Goal: Information Seeking & Learning: Learn about a topic

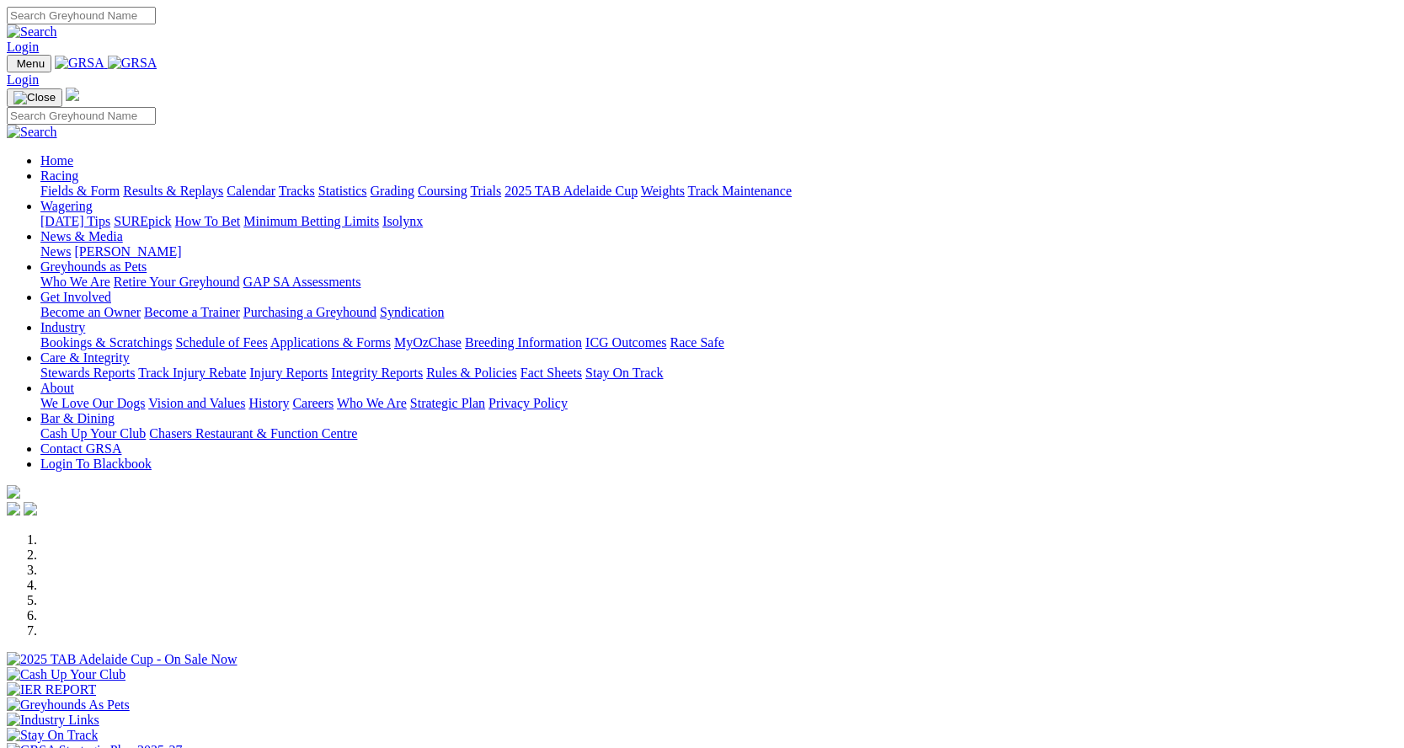
scroll to position [337, 0]
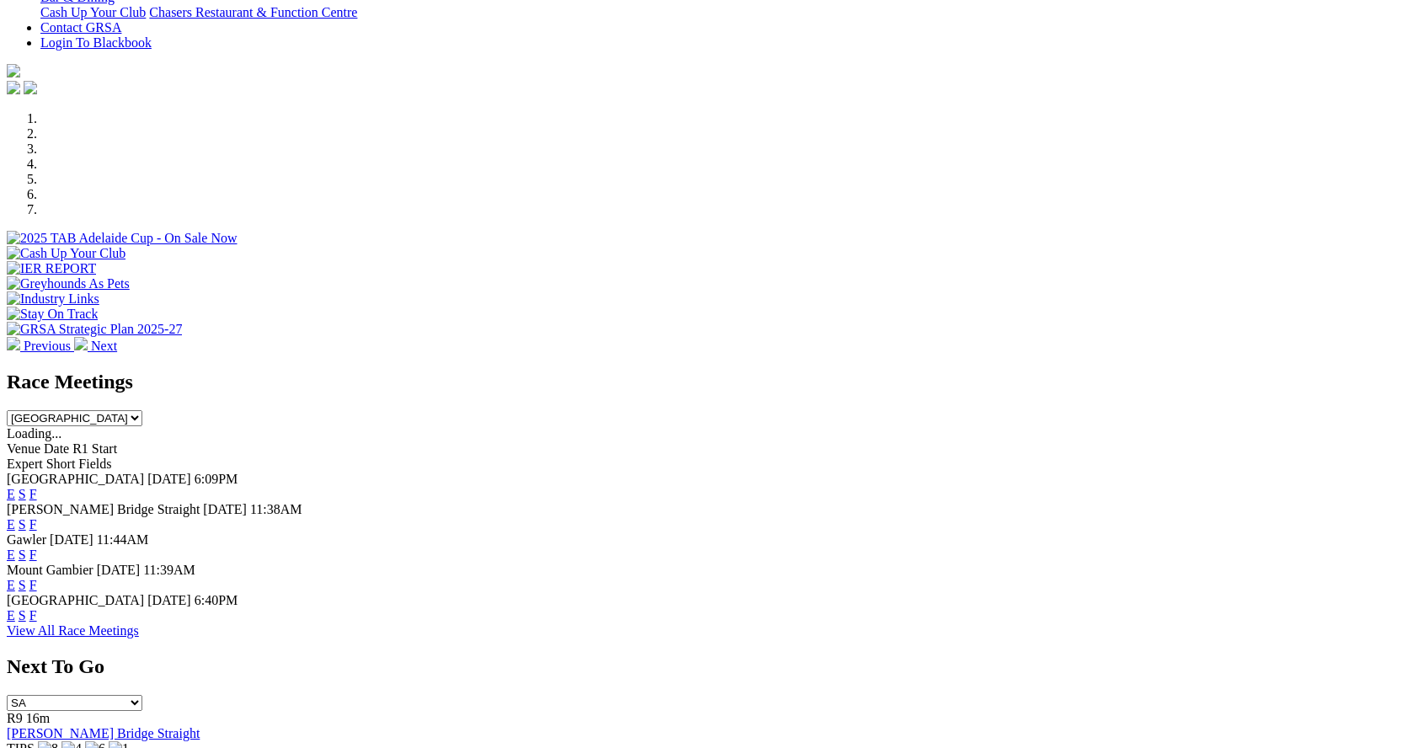
click at [37, 517] on link "F" at bounding box center [33, 524] width 8 height 14
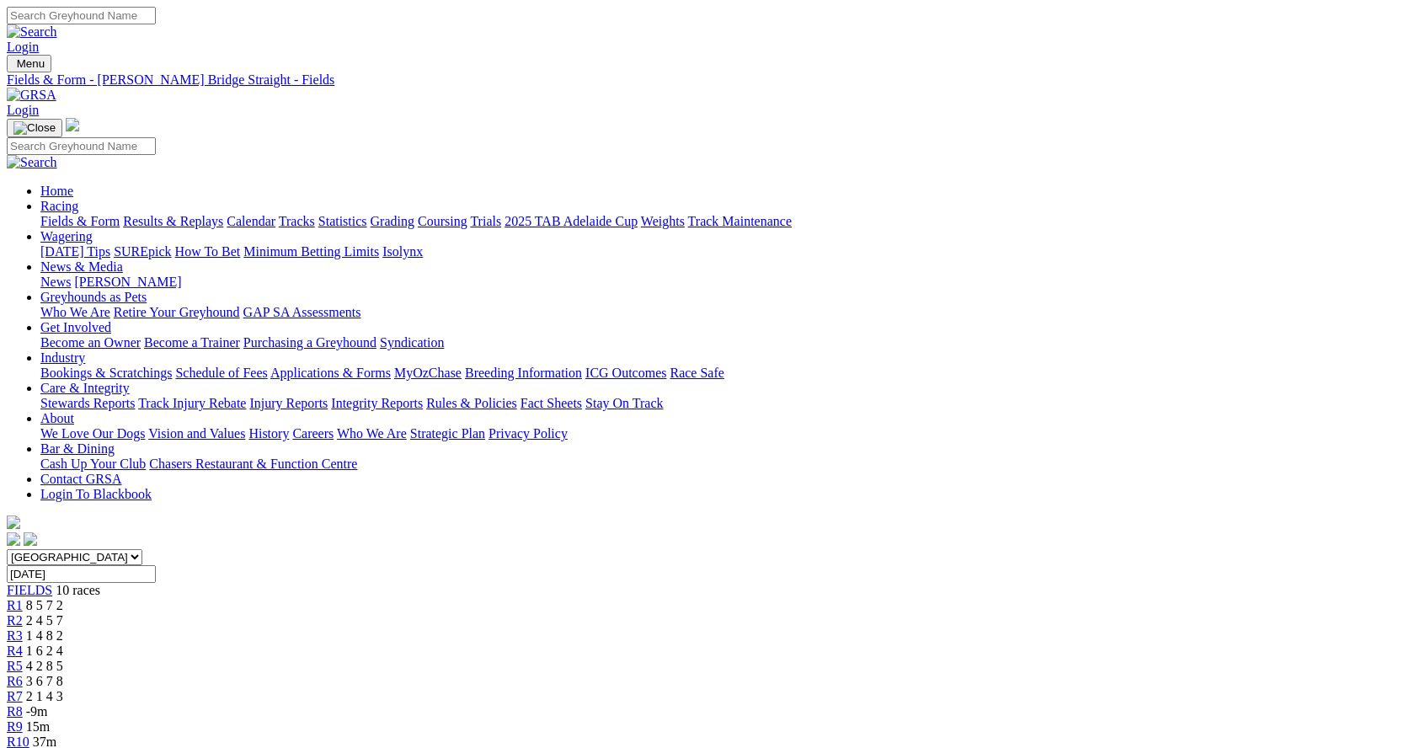
click at [223, 214] on link "Results & Replays" at bounding box center [173, 221] width 100 height 14
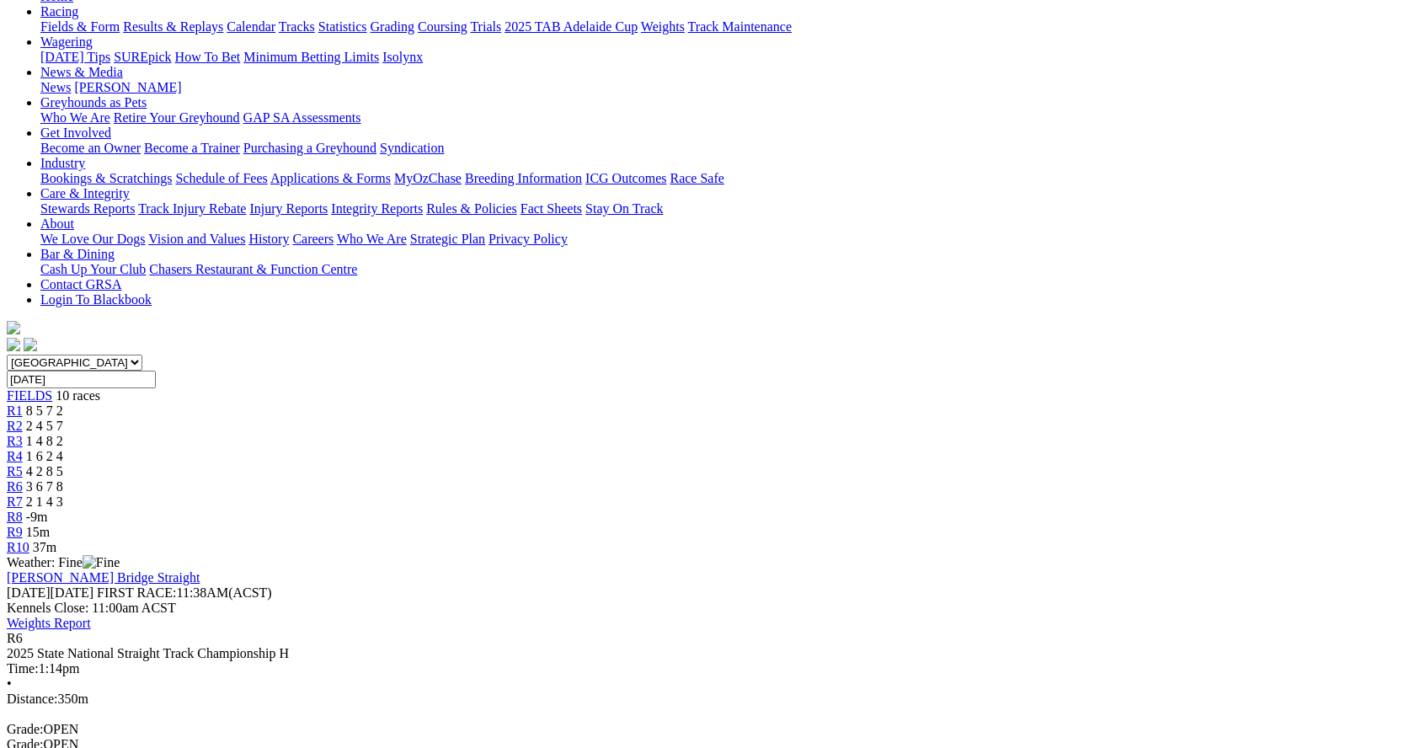
scroll to position [337, 0]
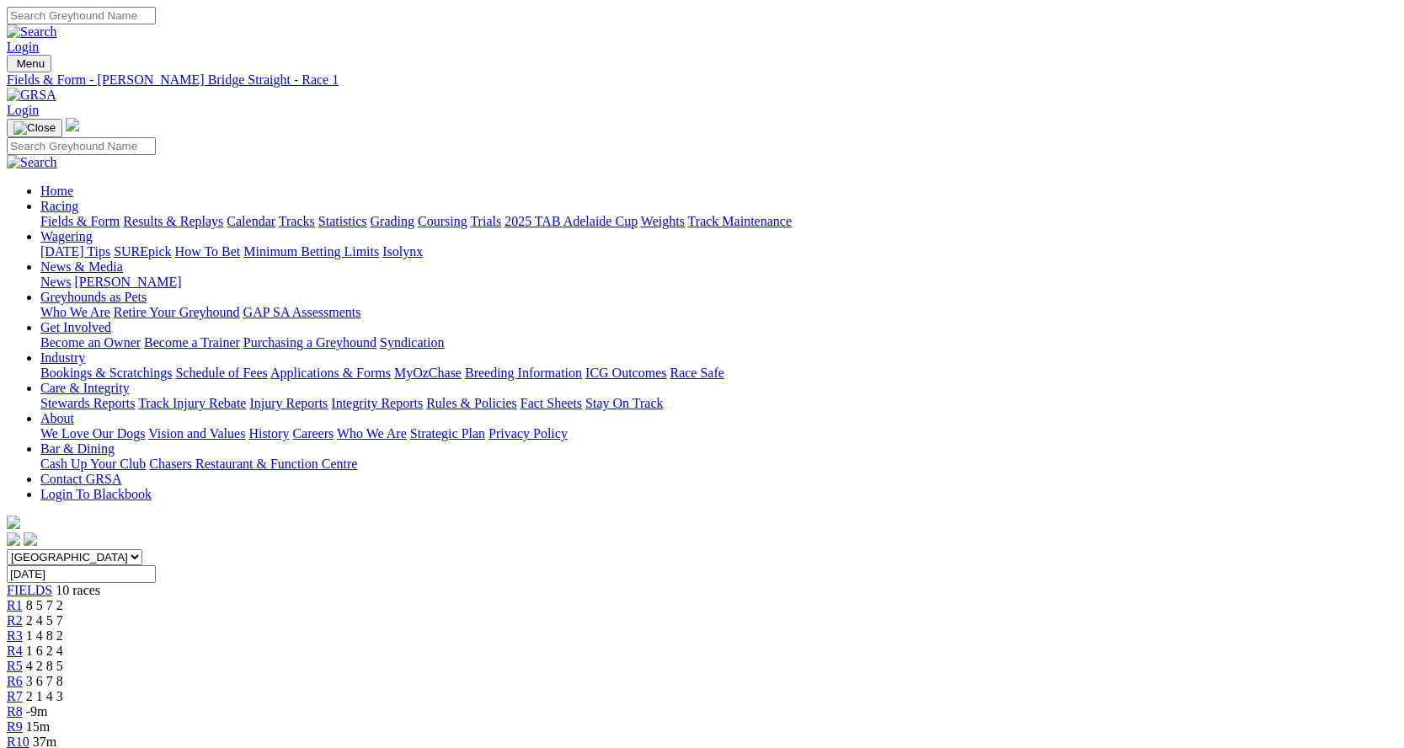
click at [407, 613] on div "R2 2 4 5 7" at bounding box center [702, 620] width 1391 height 15
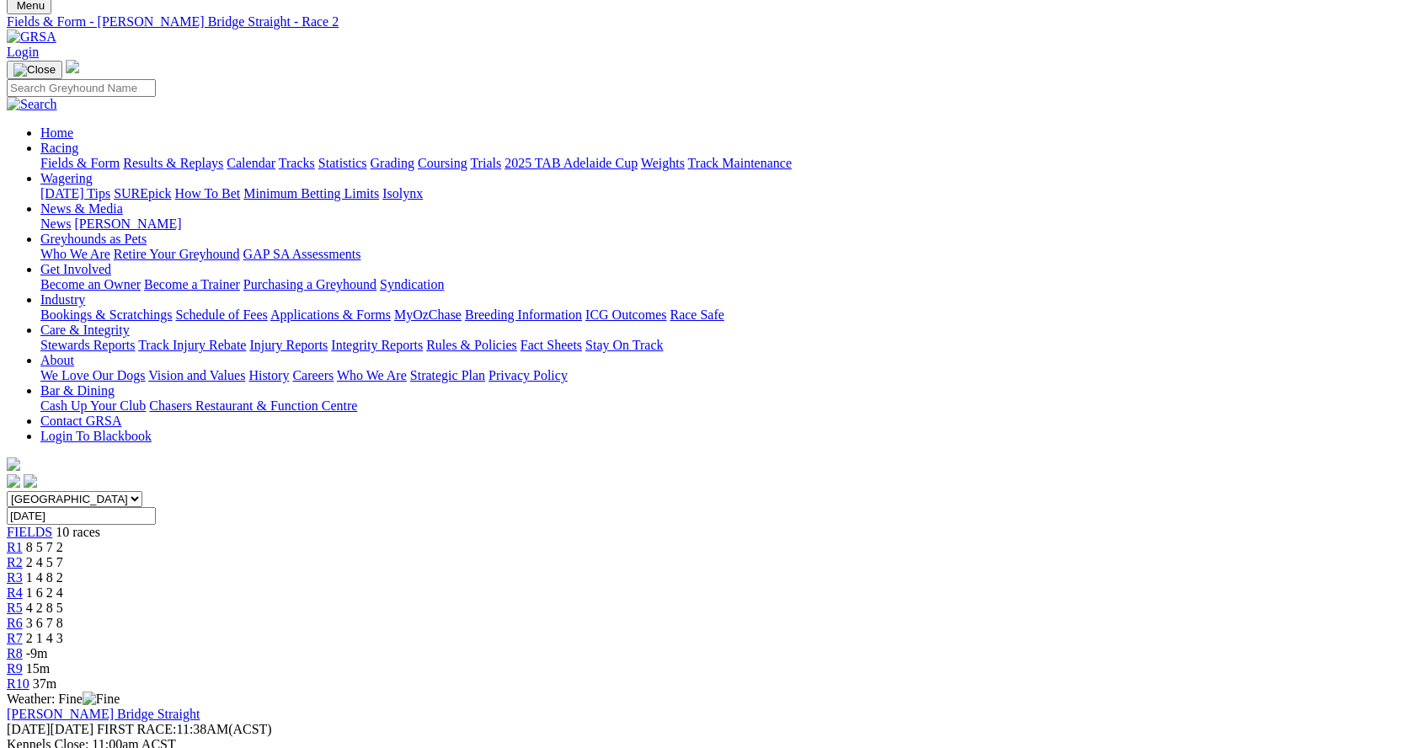
scroll to position [84, 0]
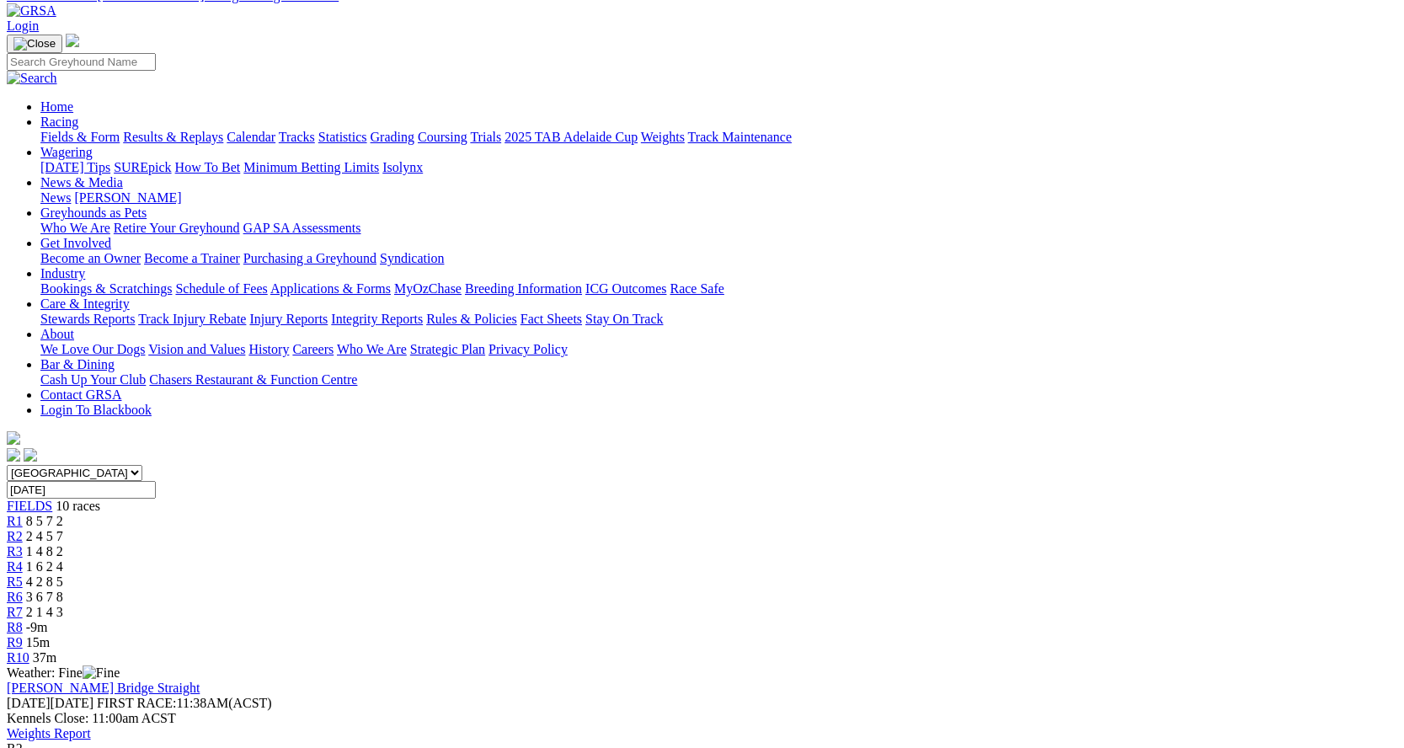
click at [63, 544] on span "1 4 8 2" at bounding box center [44, 551] width 37 height 14
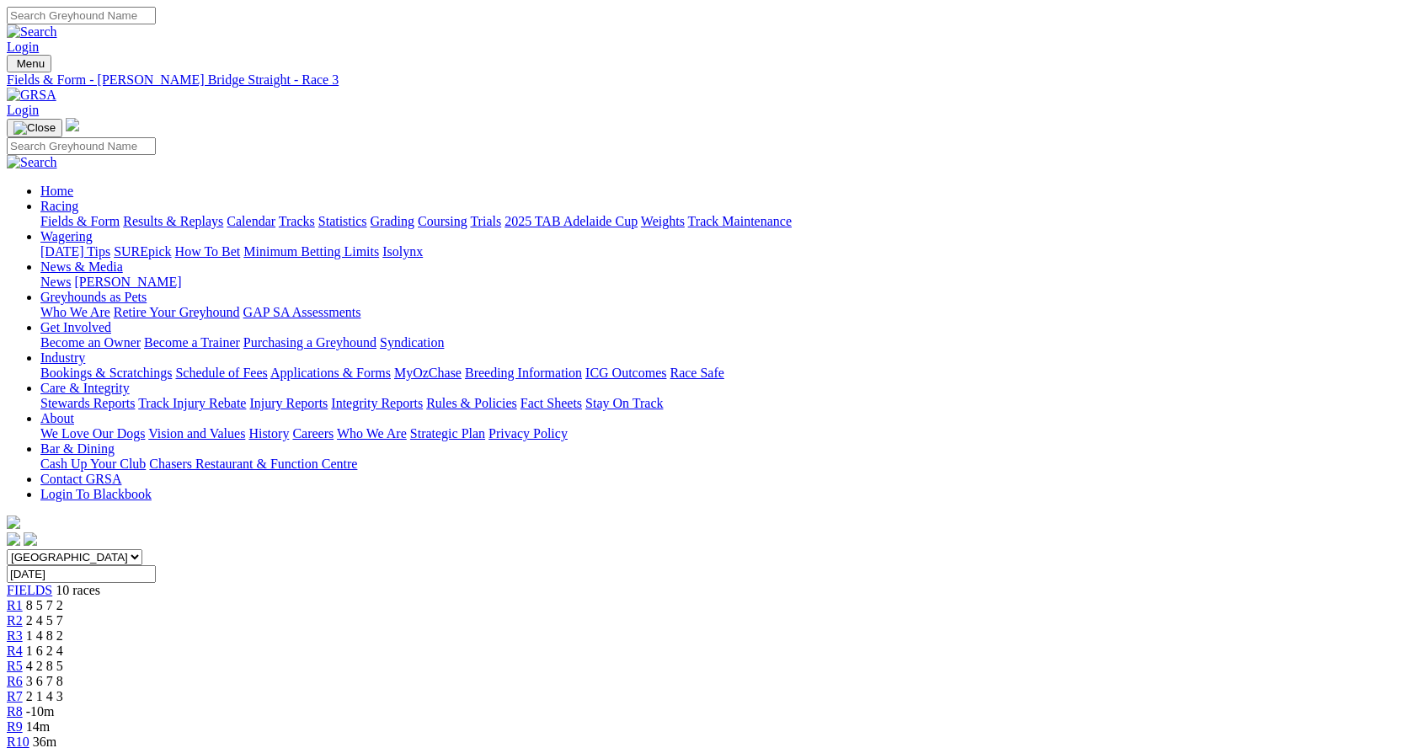
click at [63, 643] on span "1 6 2 4" at bounding box center [44, 650] width 37 height 14
click at [63, 659] on span "4 2 8 5" at bounding box center [44, 666] width 37 height 14
click at [63, 689] on span "2 1 4 3" at bounding box center [44, 696] width 37 height 14
click at [23, 704] on span "R8" at bounding box center [15, 711] width 16 height 14
click at [55, 704] on span "-10m" at bounding box center [40, 711] width 29 height 14
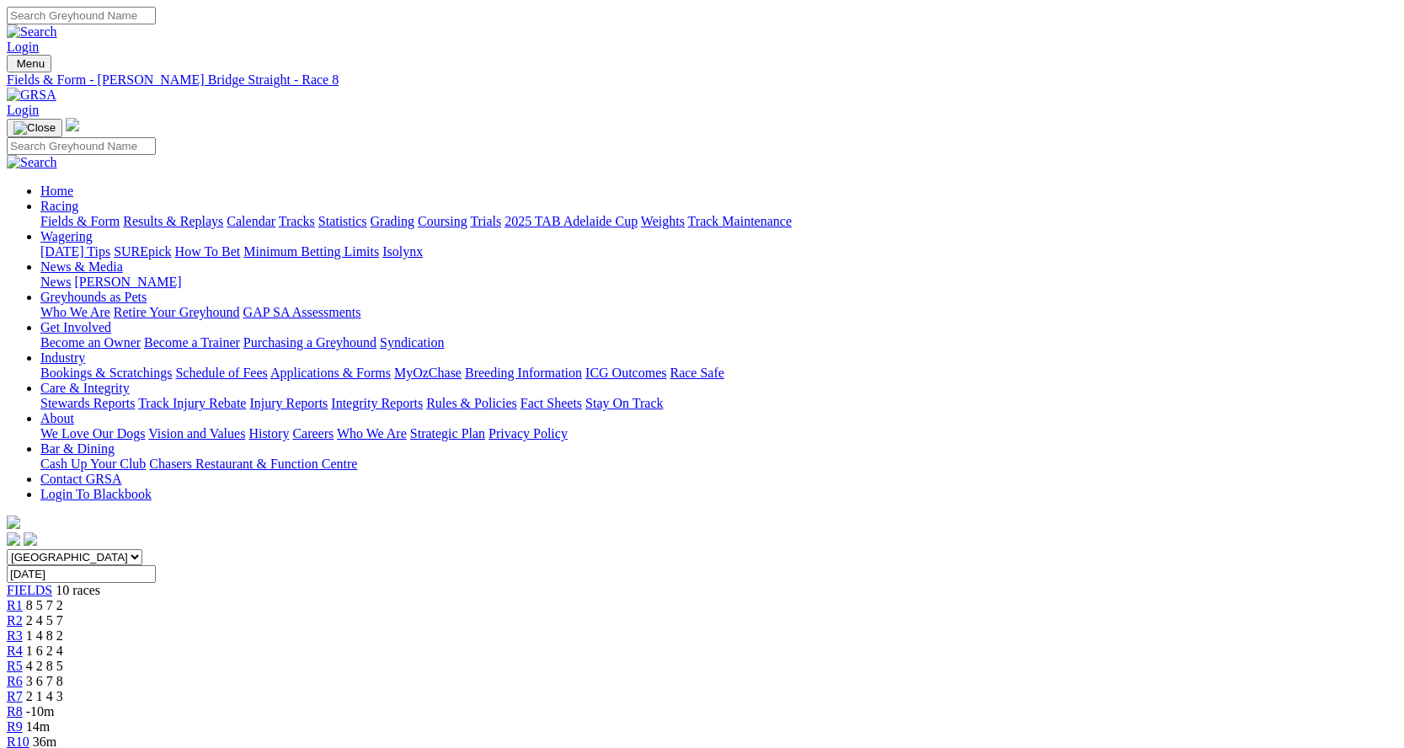
click at [1098, 719] on div "R9 14m" at bounding box center [702, 726] width 1391 height 15
click at [115, 214] on link "Fields & Form" at bounding box center [79, 221] width 79 height 14
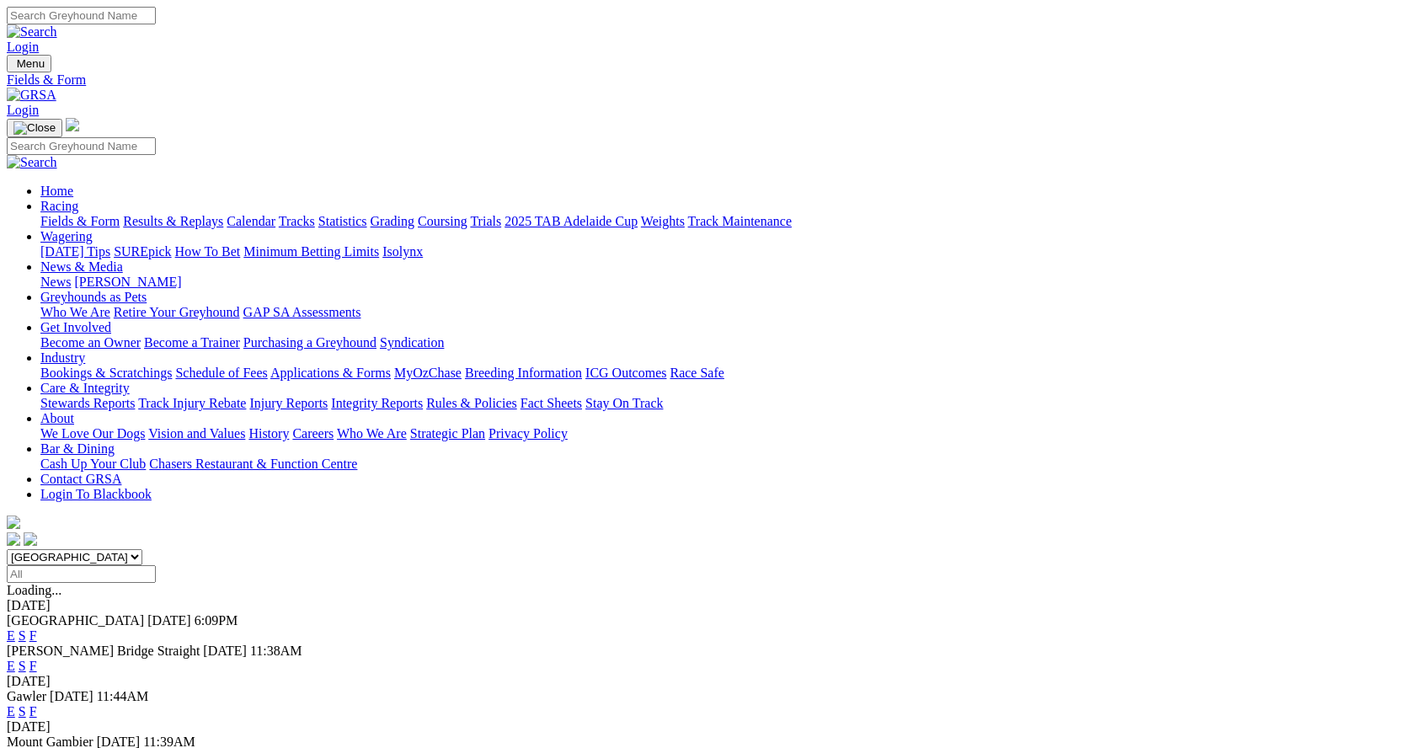
click at [37, 659] on link "F" at bounding box center [33, 666] width 8 height 14
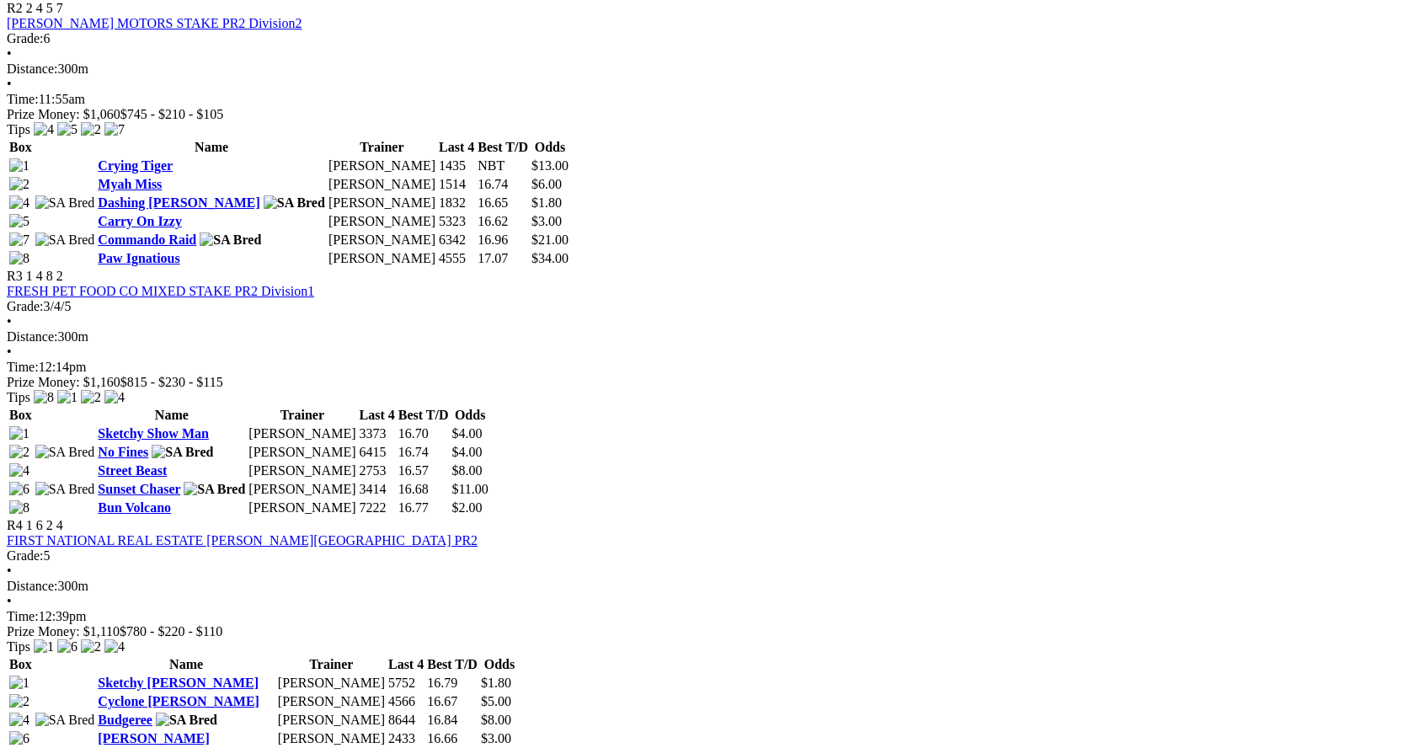
scroll to position [1179, 0]
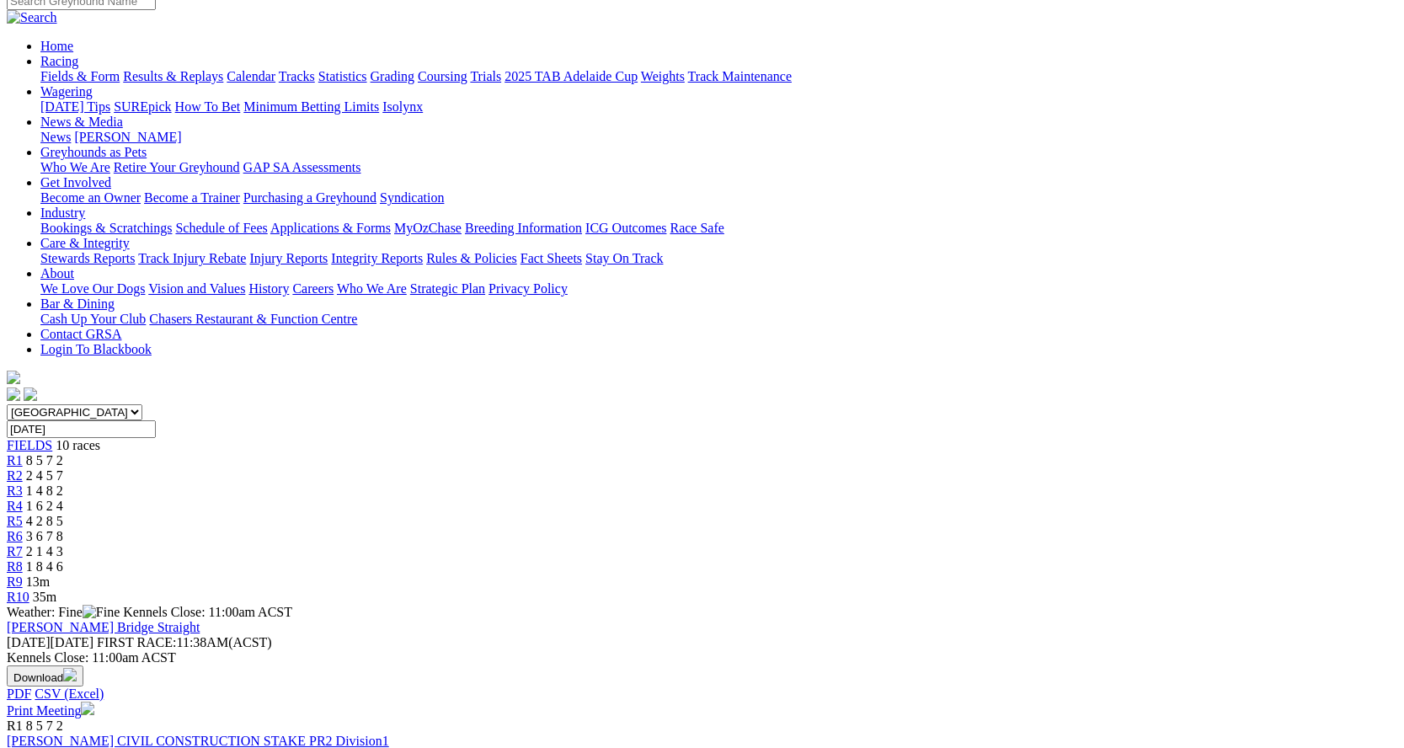
scroll to position [0, 0]
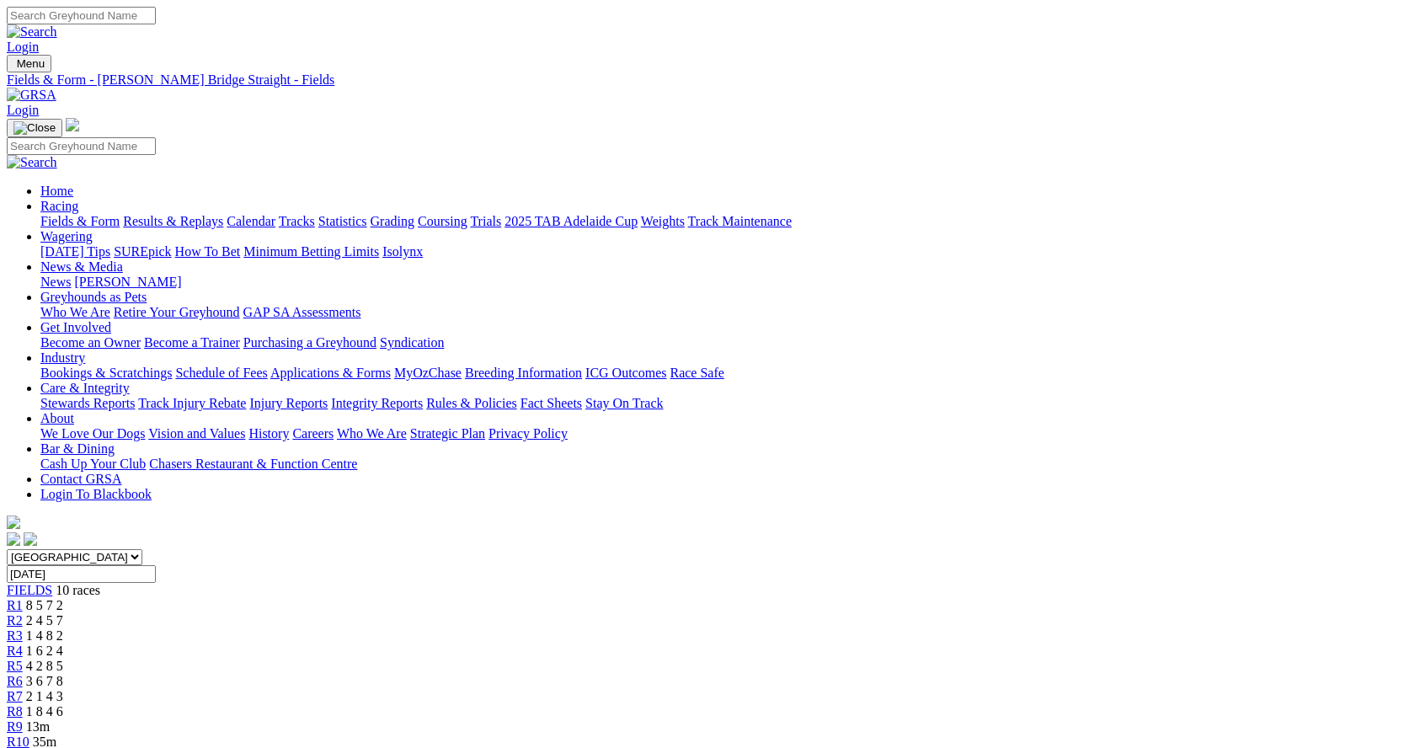
click at [223, 214] on link "Results & Replays" at bounding box center [173, 221] width 100 height 14
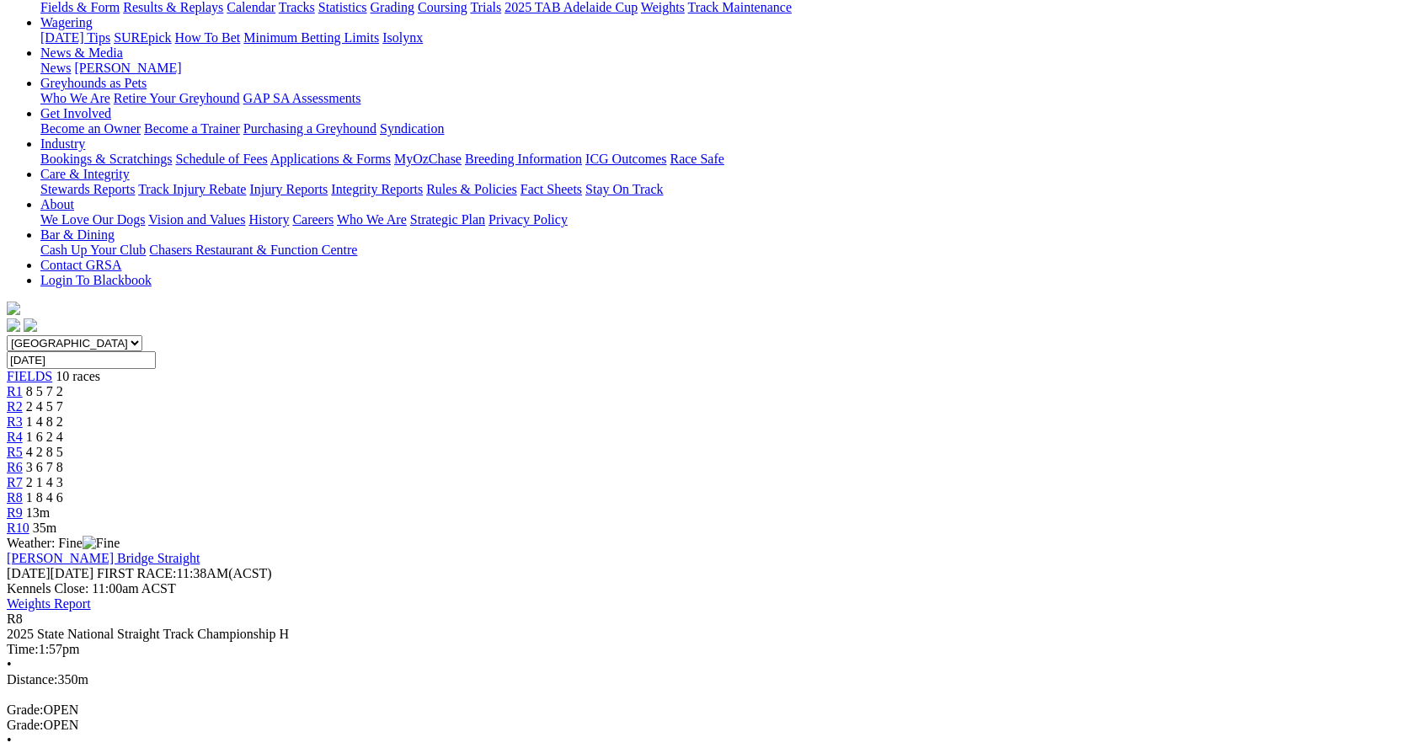
scroll to position [168, 0]
